Goal: Transaction & Acquisition: Obtain resource

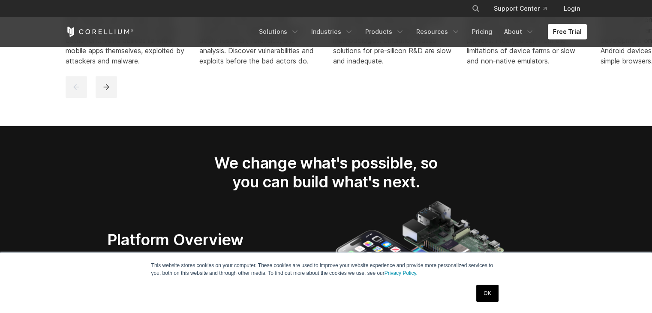
scroll to position [951, 0]
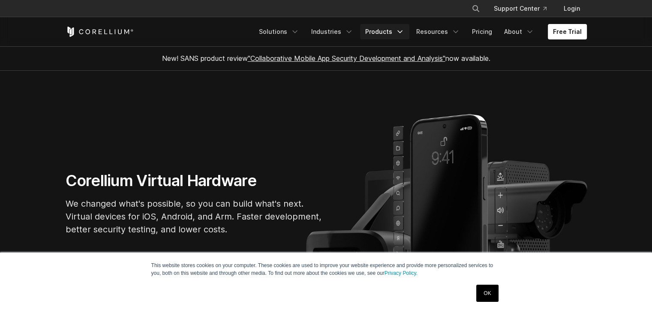
click at [379, 28] on link "Products" at bounding box center [384, 31] width 49 height 15
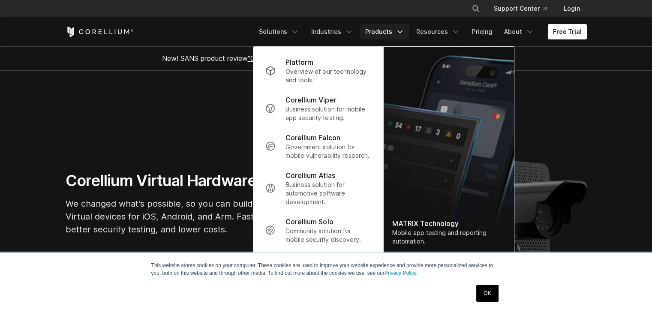
click at [489, 288] on link "OK" at bounding box center [487, 293] width 22 height 17
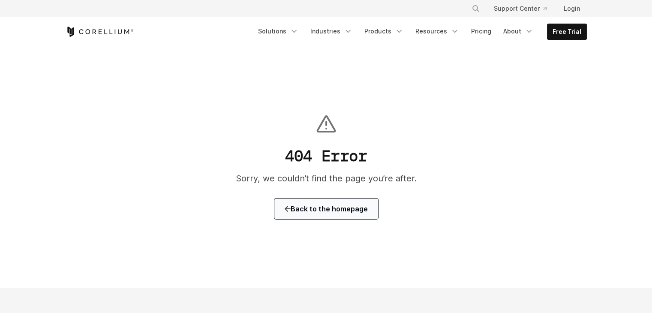
click at [346, 204] on span "Back to the homepage" at bounding box center [326, 209] width 83 height 10
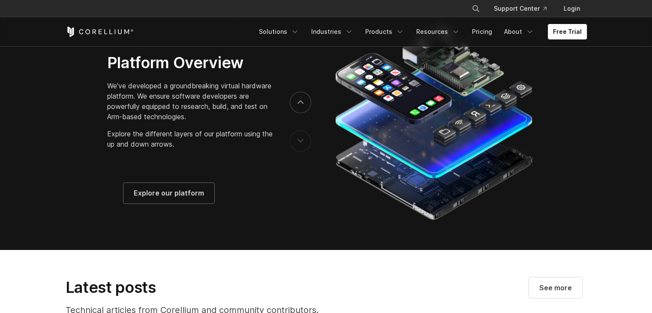
scroll to position [1366, 0]
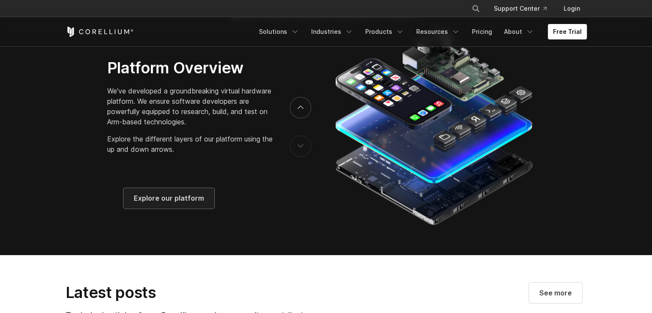
click at [188, 195] on link "Explore our platform" at bounding box center [168, 198] width 91 height 21
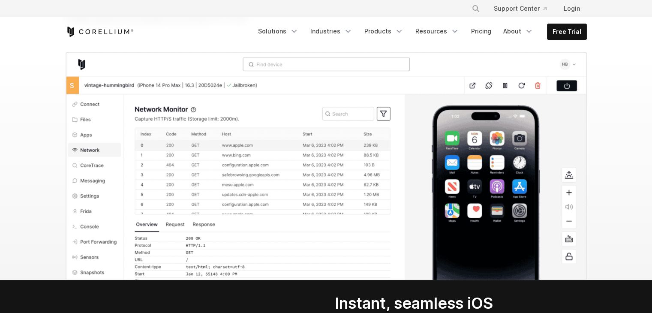
scroll to position [926, 0]
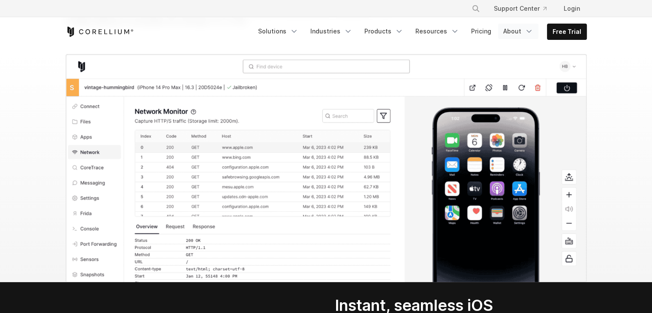
click at [516, 33] on link "About" at bounding box center [518, 31] width 40 height 15
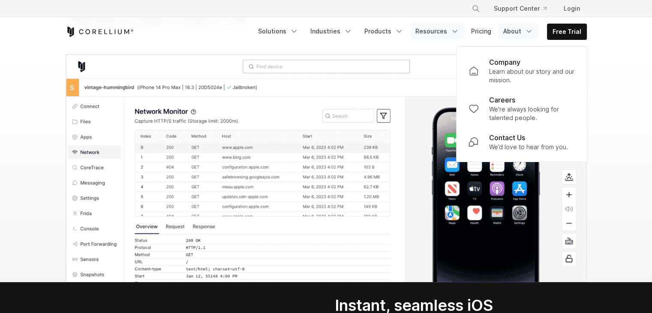
click at [447, 33] on link "Resources" at bounding box center [437, 31] width 54 height 15
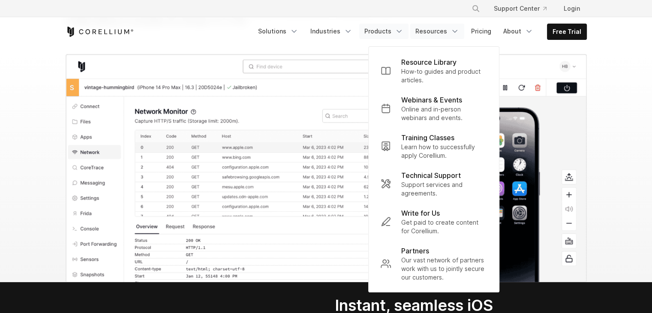
click at [387, 38] on link "Products" at bounding box center [383, 31] width 49 height 15
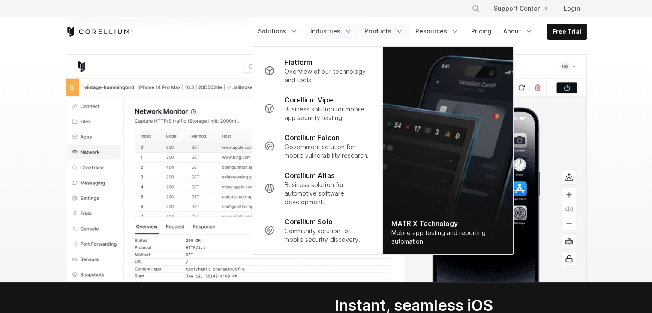
click at [331, 32] on link "Industries" at bounding box center [331, 31] width 52 height 15
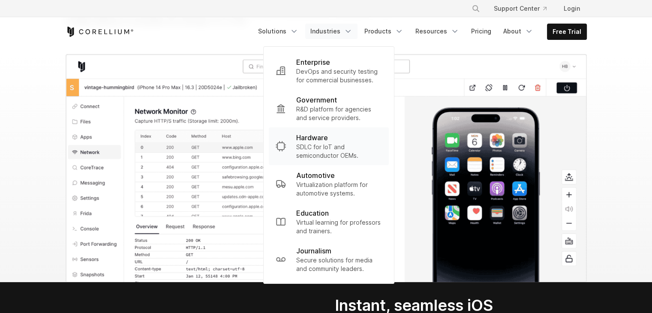
click at [324, 138] on p "Hardware" at bounding box center [312, 137] width 32 height 10
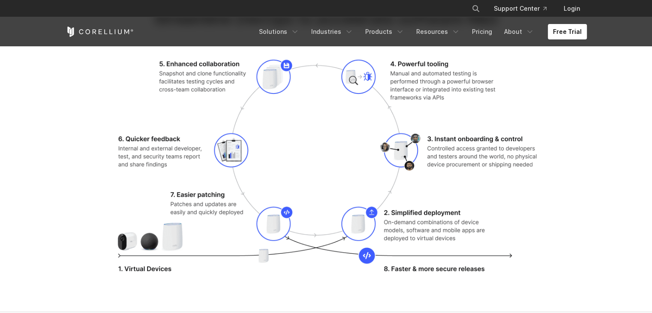
scroll to position [1080, 0]
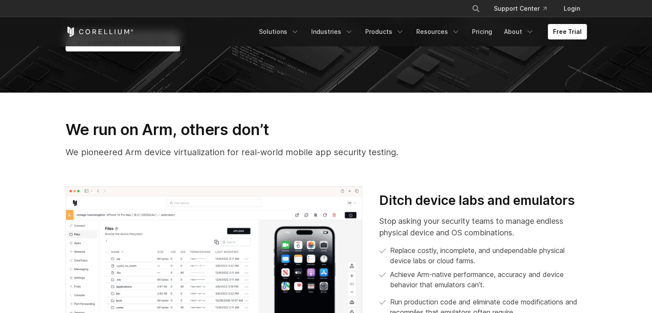
scroll to position [195, 0]
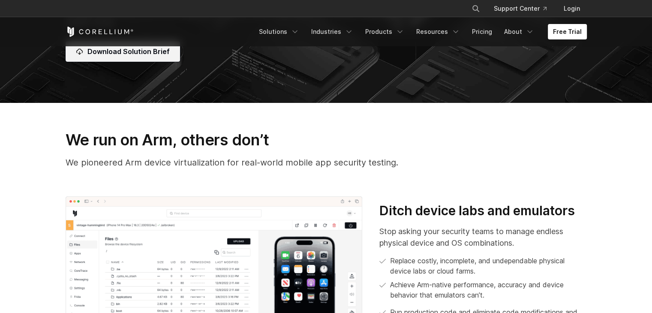
click at [117, 55] on span "Download Solution Brief" at bounding box center [128, 51] width 82 height 10
click at [307, 206] on img at bounding box center [214, 282] width 297 height 172
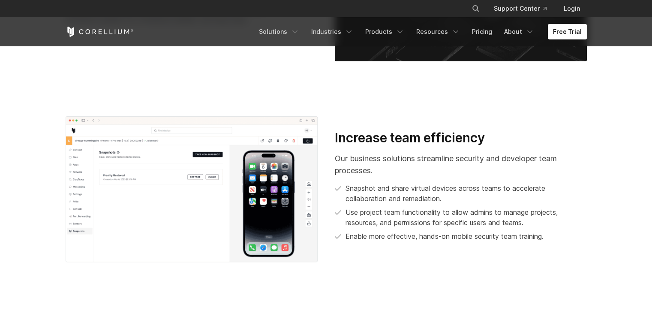
scroll to position [1463, 0]
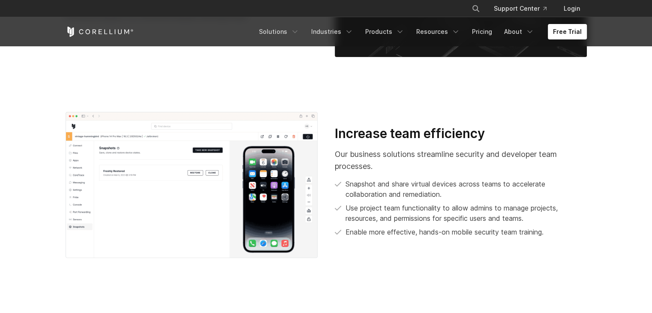
click at [288, 192] on img at bounding box center [192, 185] width 252 height 146
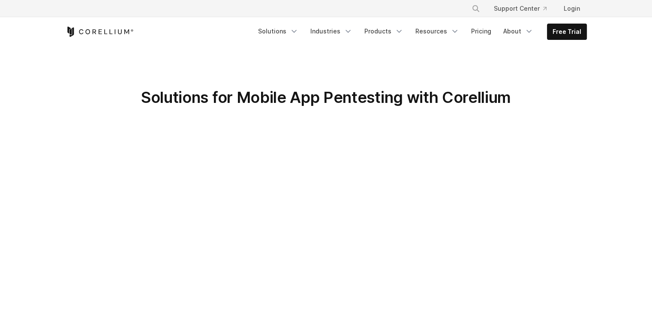
scroll to position [273, 0]
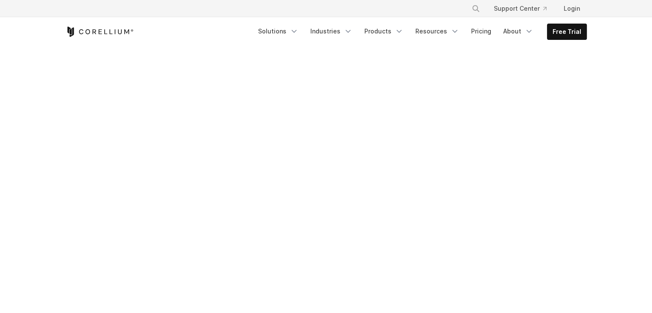
drag, startPoint x: 648, startPoint y: 105, endPoint x: 651, endPoint y: 153, distance: 47.6
click at [651, 153] on section "Solutions for Mobile App Pentesting with Corellium" at bounding box center [326, 106] width 652 height 666
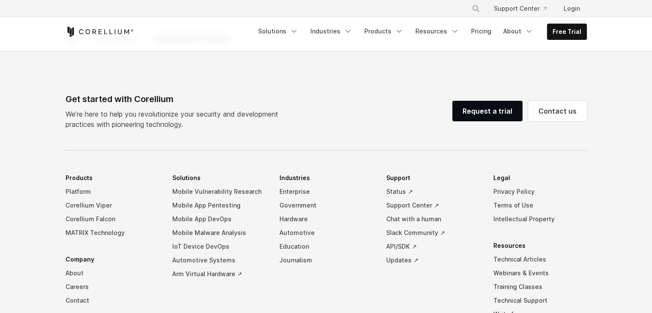
scroll to position [684, 0]
